Goal: Information Seeking & Learning: Learn about a topic

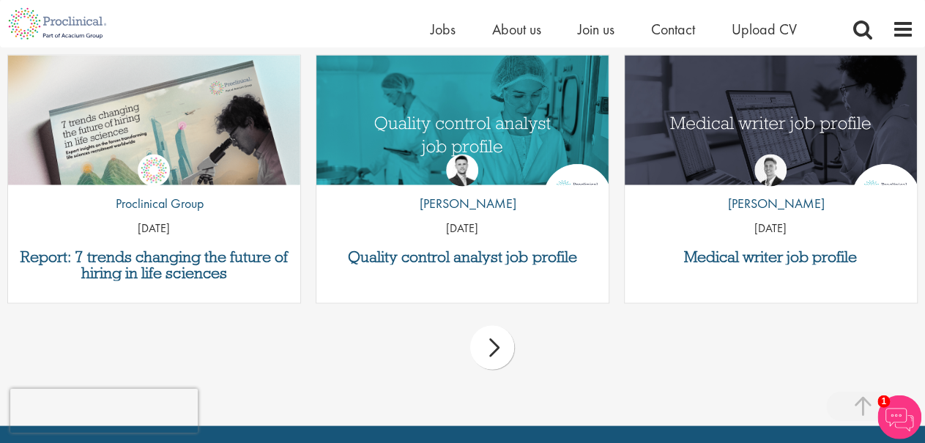
scroll to position [1275, 0]
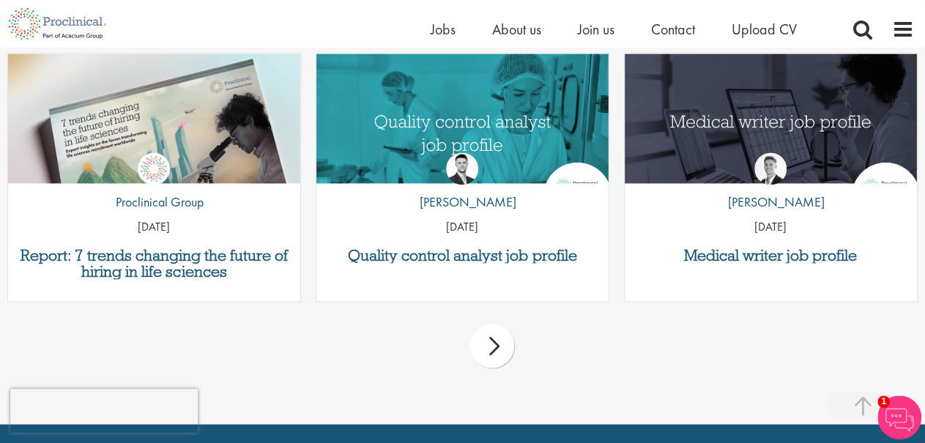
click at [206, 237] on div "by Proclinical Group 16 Sep 25" at bounding box center [154, 188] width 292 height 108
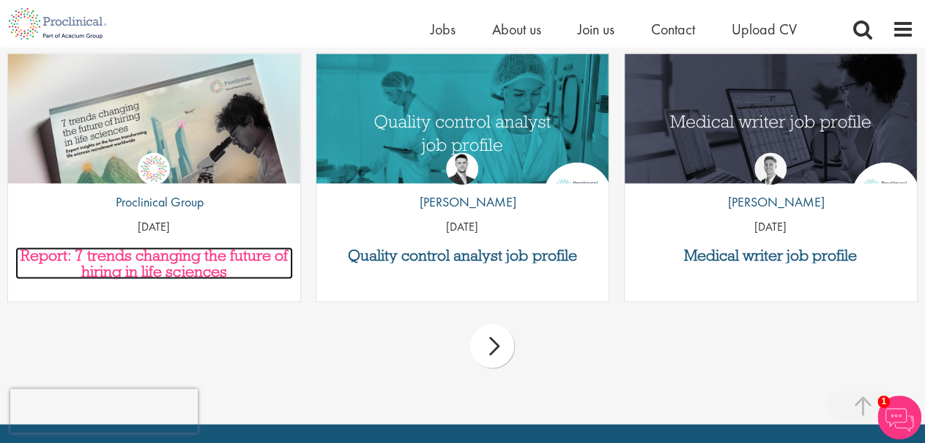
click at [220, 256] on h3 "Report: 7 trends changing the future of hiring in life sciences" at bounding box center [154, 263] width 278 height 32
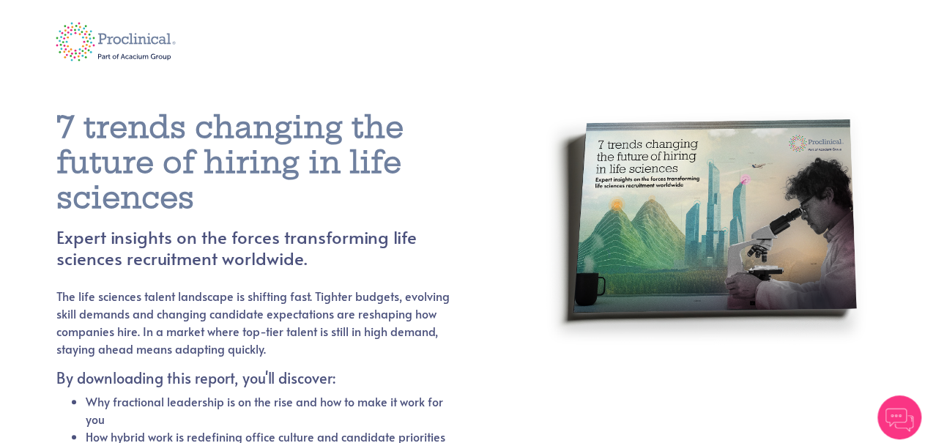
click at [755, 95] on img at bounding box center [706, 303] width 326 height 428
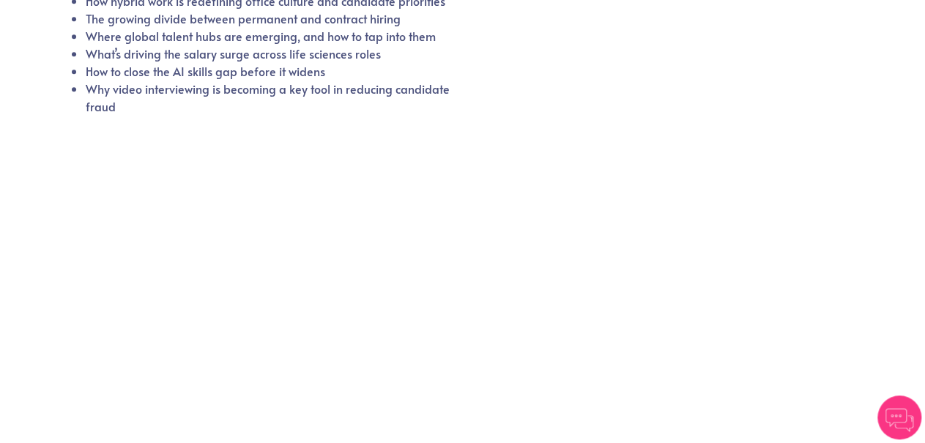
scroll to position [532, 0]
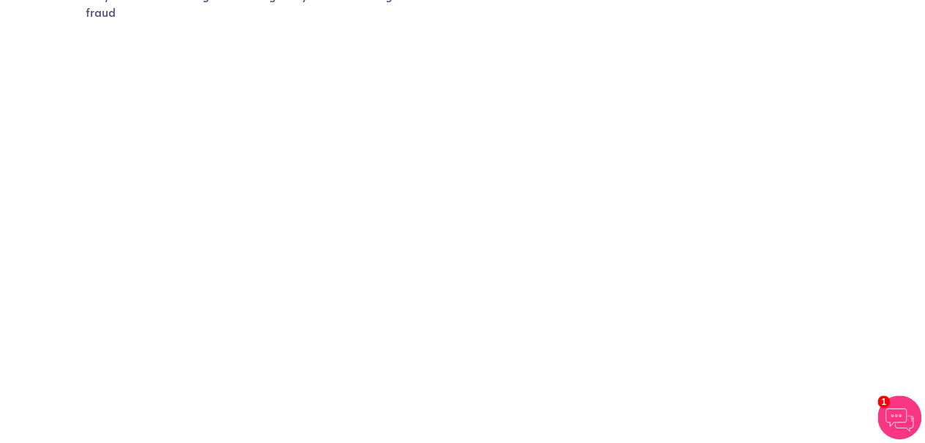
click at [894, 397] on img at bounding box center [899, 418] width 44 height 44
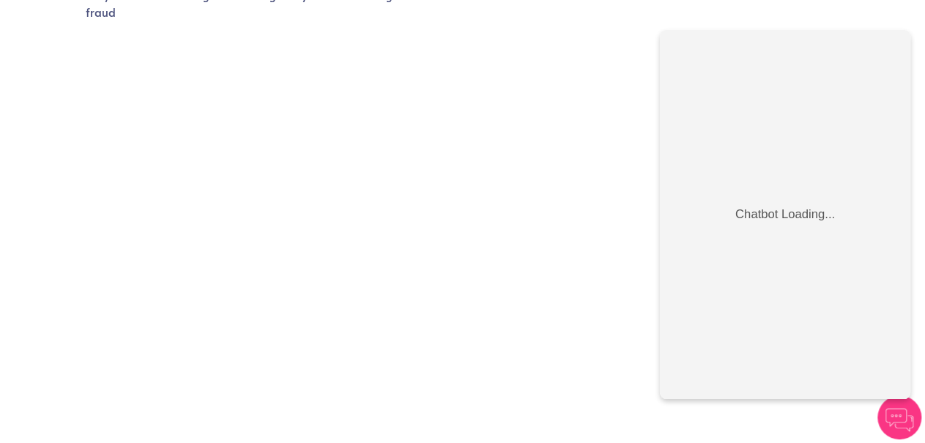
click at [558, 106] on div at bounding box center [462, 208] width 813 height 341
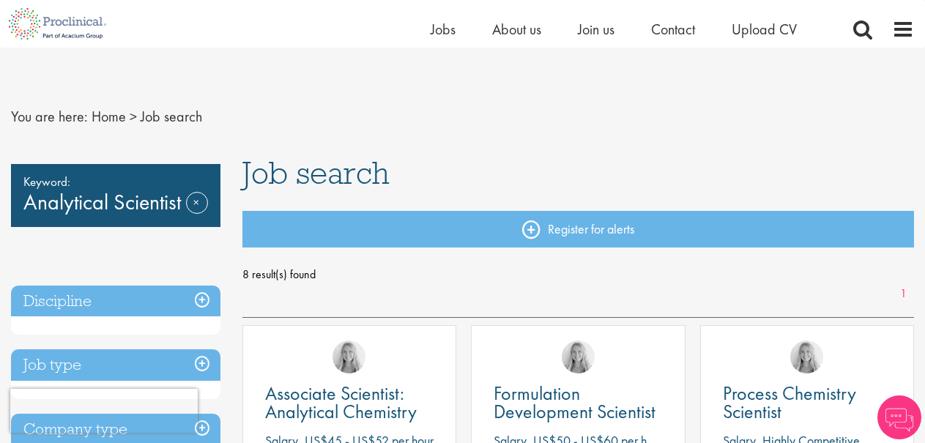
scroll to position [1275, 0]
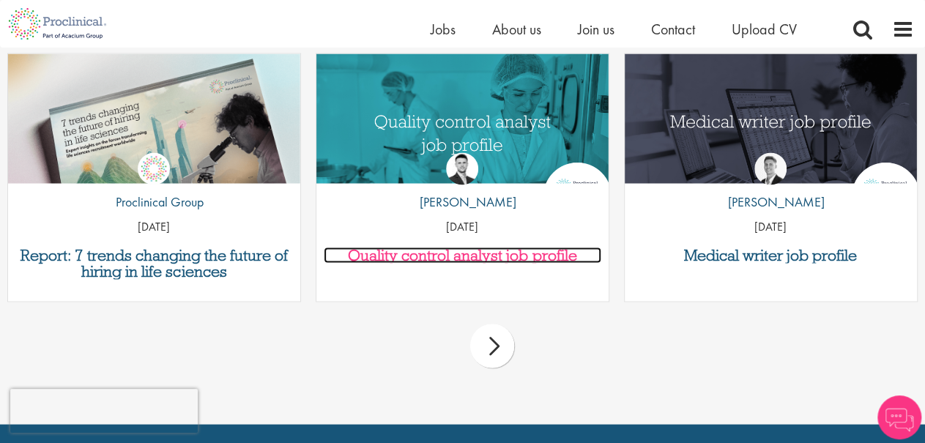
click at [486, 258] on h3 "Quality control analyst job profile" at bounding box center [463, 255] width 278 height 16
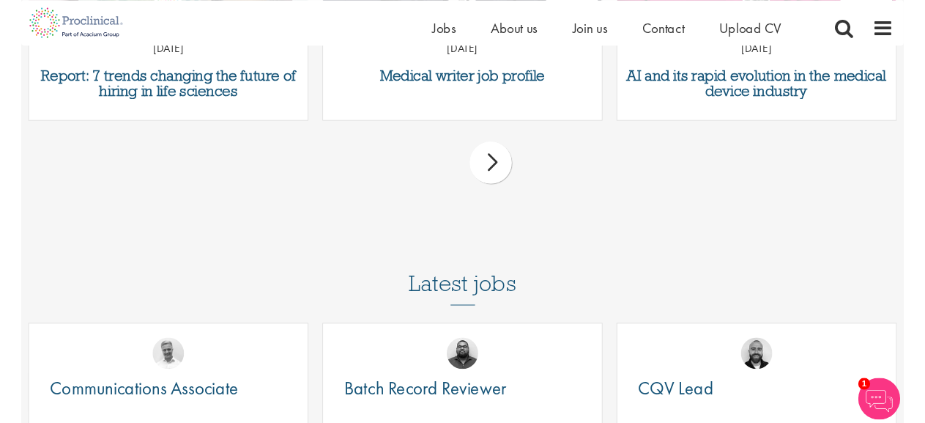
scroll to position [3816, 0]
